Goal: Task Accomplishment & Management: Manage account settings

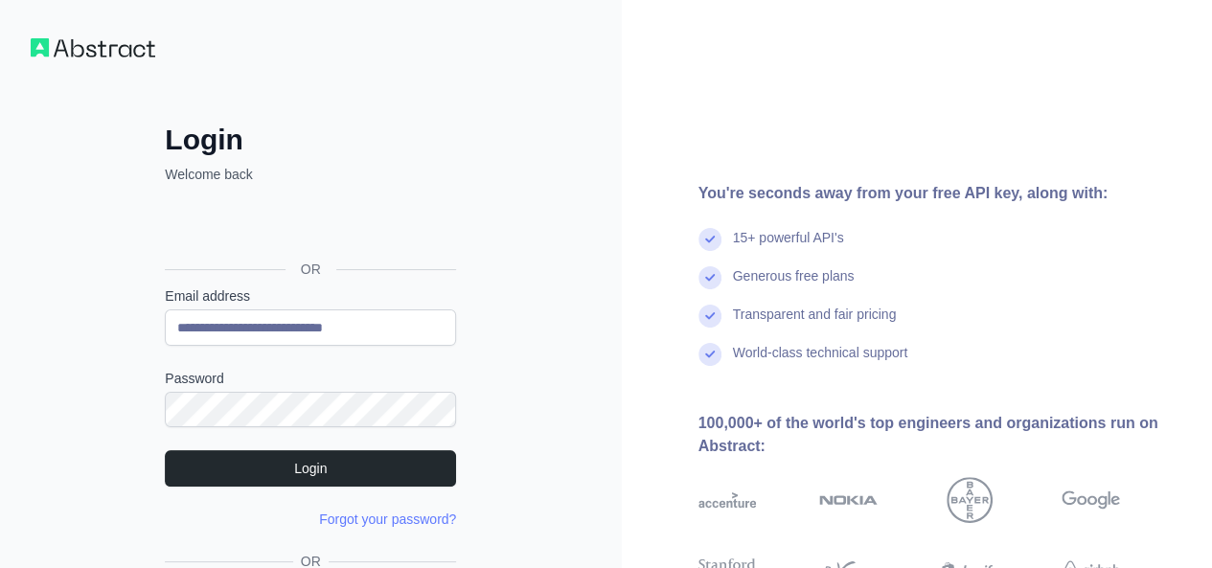
click at [324, 462] on button "Login" at bounding box center [310, 468] width 291 height 36
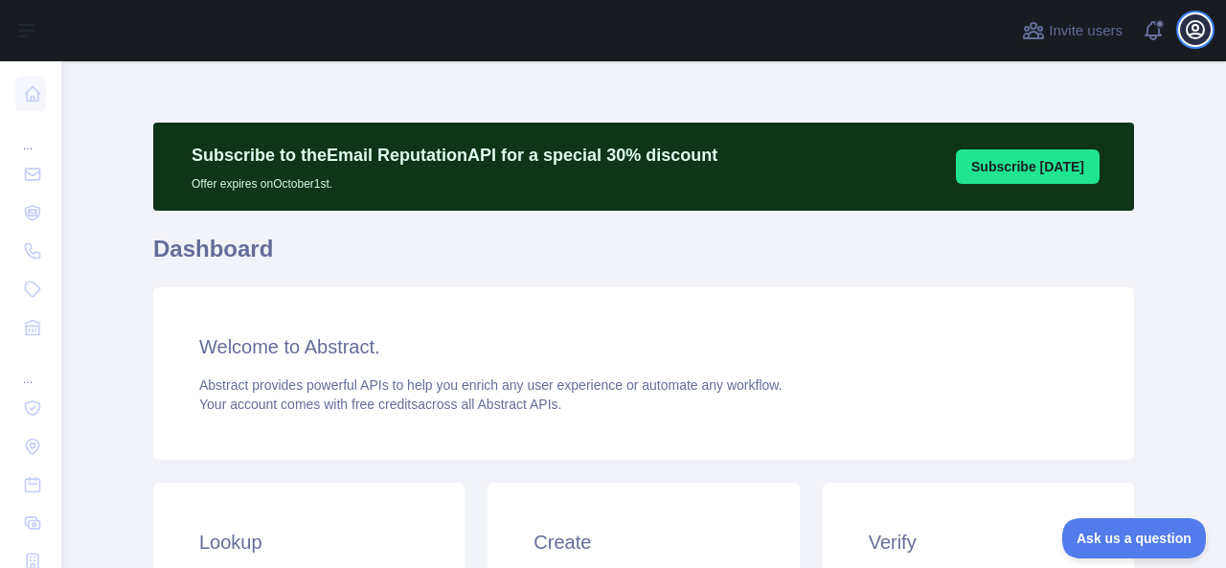
click at [1187, 24] on icon "button" at bounding box center [1195, 29] width 23 height 23
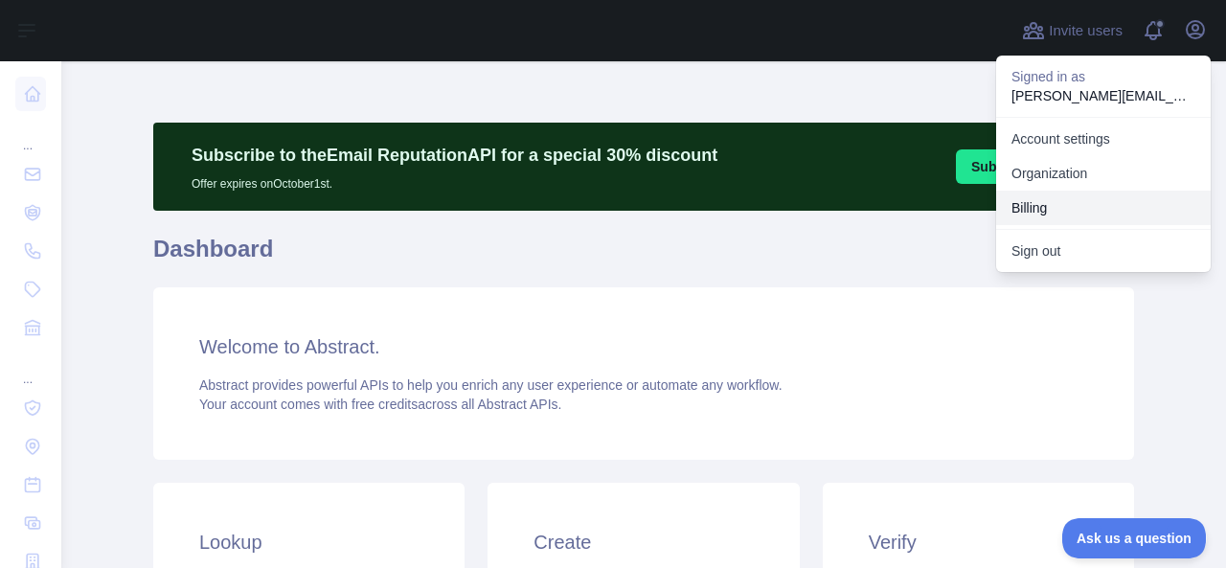
click at [1034, 198] on button "Billing" at bounding box center [1103, 208] width 215 height 34
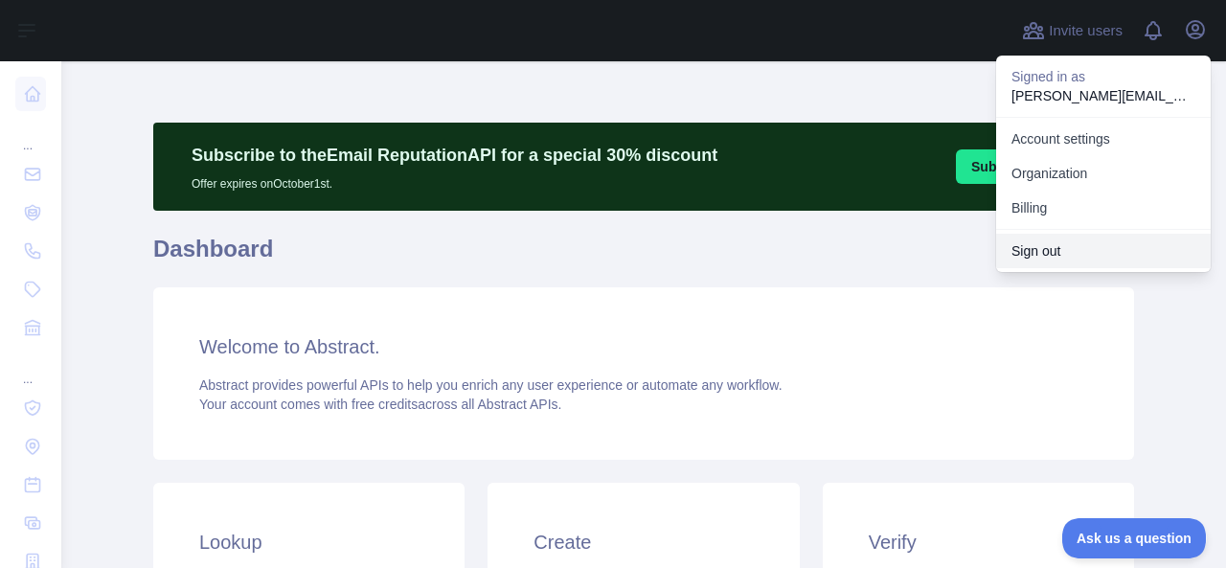
click at [1098, 248] on button "Sign out" at bounding box center [1103, 251] width 215 height 34
